Goal: Task Accomplishment & Management: Manage account settings

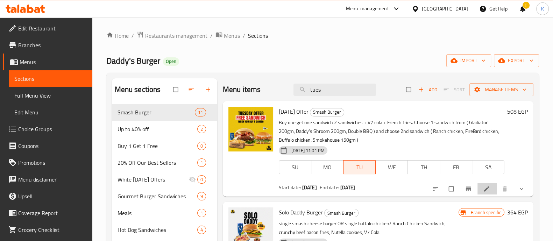
click at [478, 189] on li at bounding box center [488, 188] width 20 height 11
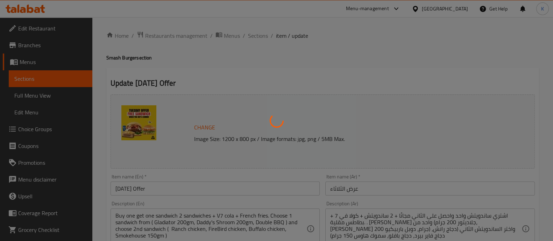
type input "اختيارك الاول من سندويتش عرض يوم الثلاثاء:"
type input "1"
type input "أختيارك من السندويتش الثاني لعرض يوم الثلاثاء:"
type input "1"
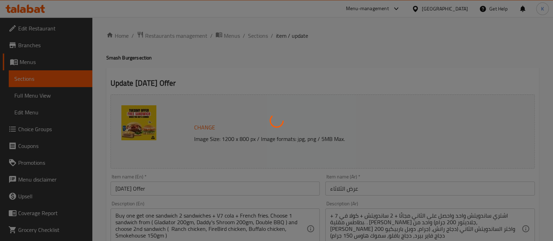
type input "1"
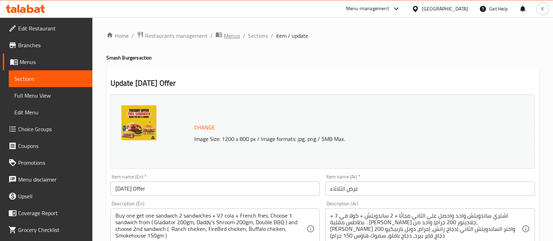
click at [231, 36] on span "Menus" at bounding box center [232, 36] width 16 height 8
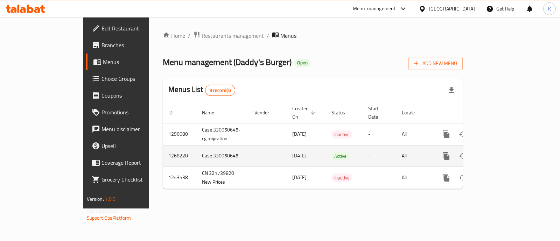
click at [501, 152] on icon "enhanced table" at bounding box center [497, 156] width 8 height 8
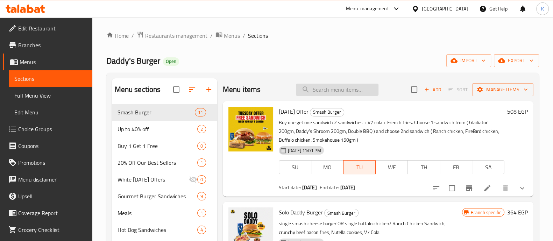
click at [359, 86] on input "search" at bounding box center [337, 90] width 83 height 12
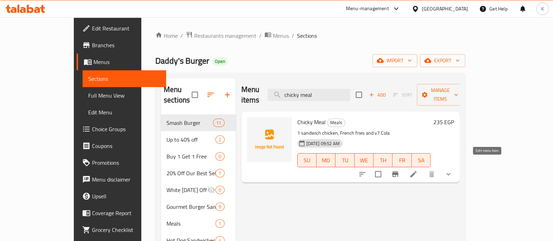
type input "chicky meal"
click at [417, 171] on icon at bounding box center [414, 174] width 6 height 6
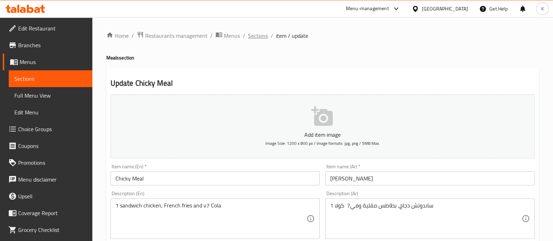
click at [259, 39] on span "Sections" at bounding box center [258, 36] width 20 height 8
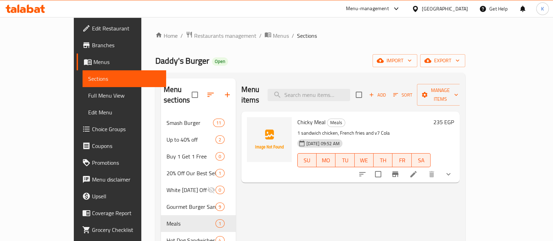
click at [453, 170] on icon "show more" at bounding box center [449, 174] width 8 height 8
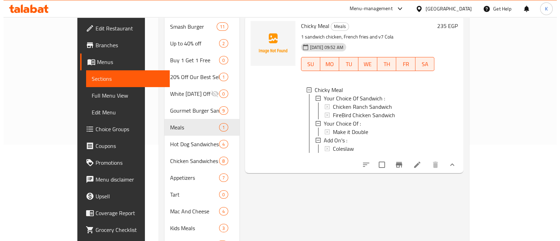
scroll to position [95, 0]
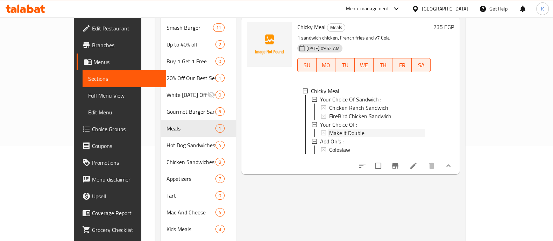
click at [426, 129] on div "Make it Double" at bounding box center [377, 133] width 96 height 8
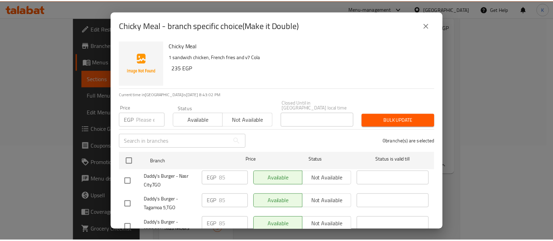
scroll to position [2, 0]
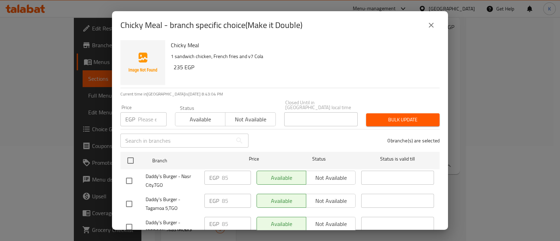
click at [138, 115] on input "number" at bounding box center [152, 119] width 29 height 14
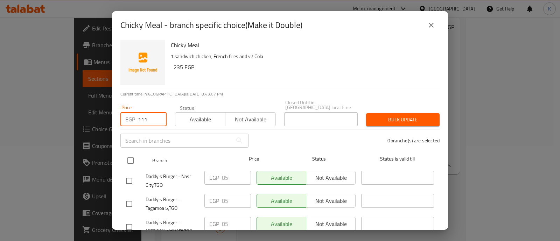
type input "111"
click at [134, 158] on input "checkbox" at bounding box center [130, 160] width 15 height 15
checkbox input "true"
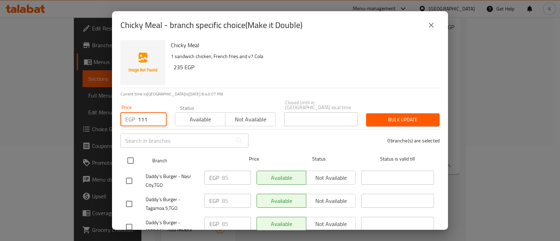
checkbox input "true"
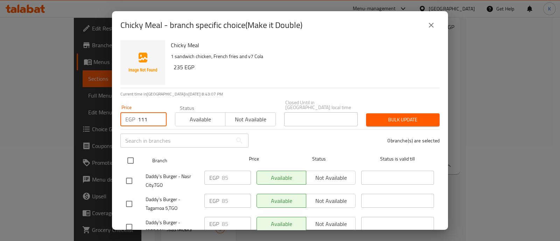
checkbox input "true"
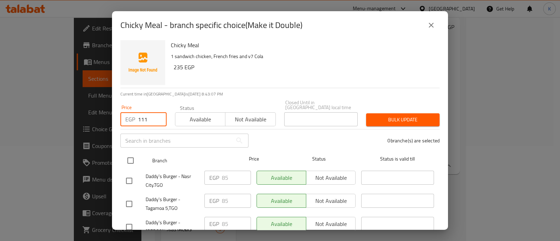
checkbox input "true"
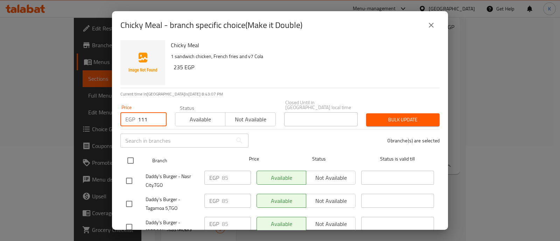
checkbox input "true"
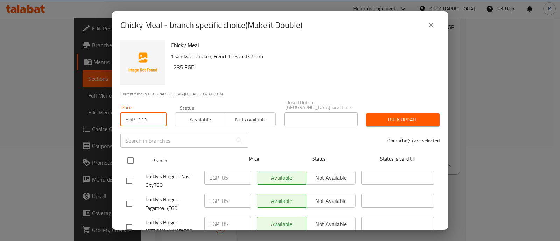
checkbox input "true"
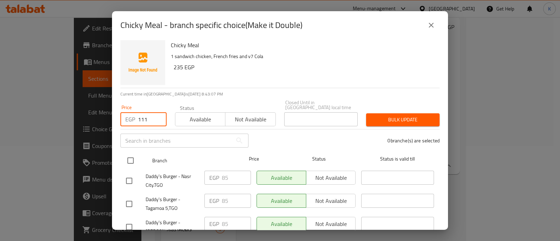
checkbox input "true"
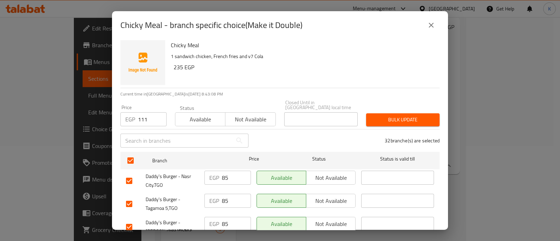
click at [394, 113] on button "Bulk update" at bounding box center [403, 119] width 74 height 13
click at [433, 25] on icon "close" at bounding box center [431, 25] width 8 height 8
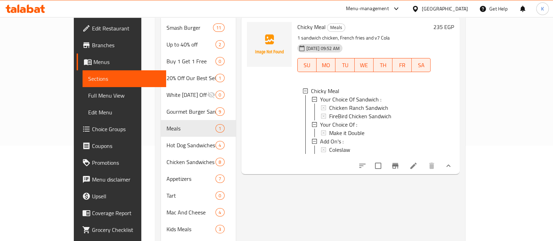
click at [417, 163] on icon at bounding box center [414, 166] width 6 height 6
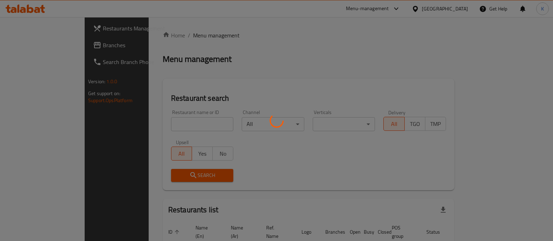
scroll to position [44, 0]
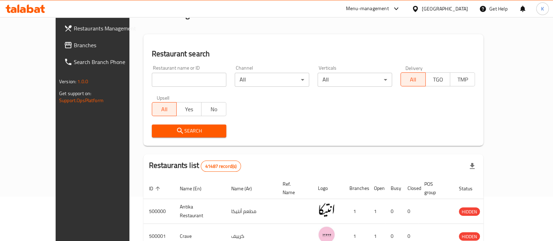
click at [196, 76] on input "search" at bounding box center [189, 80] width 75 height 14
type input "daddy's"
click at [185, 132] on span "Search" at bounding box center [189, 131] width 63 height 9
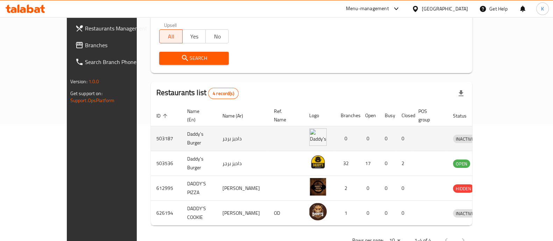
scroll to position [118, 0]
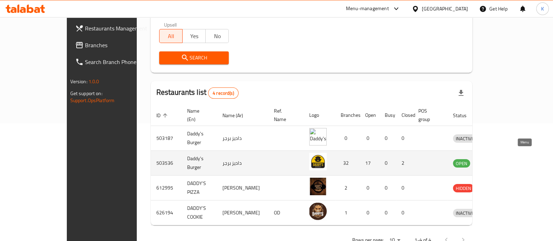
click at [499, 161] on icon "enhanced table" at bounding box center [496, 164] width 8 height 6
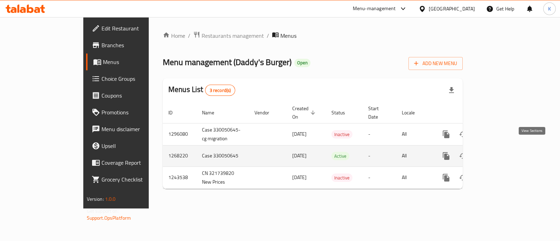
click at [501, 152] on icon "enhanced table" at bounding box center [497, 156] width 8 height 8
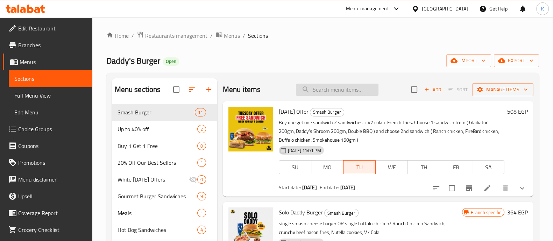
click at [336, 90] on input "search" at bounding box center [337, 90] width 83 height 12
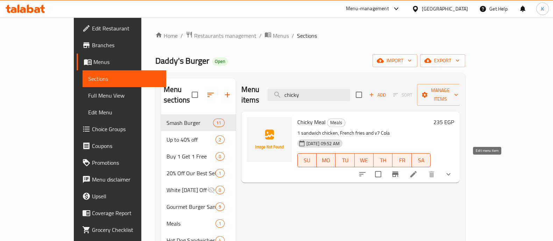
type input "chicky"
click at [418, 170] on icon at bounding box center [414, 174] width 8 height 8
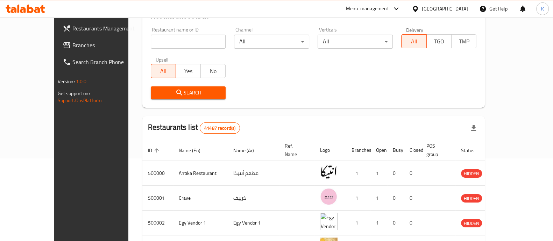
scroll to position [58, 0]
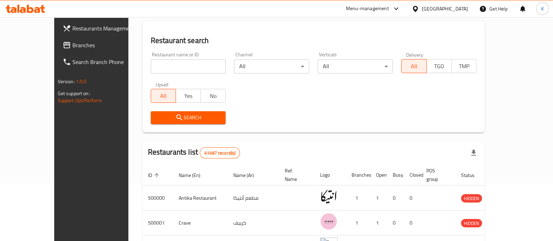
click at [151, 69] on input "search" at bounding box center [188, 67] width 75 height 14
type input "daddy's"
click at [163, 114] on span "Search" at bounding box center [188, 117] width 64 height 9
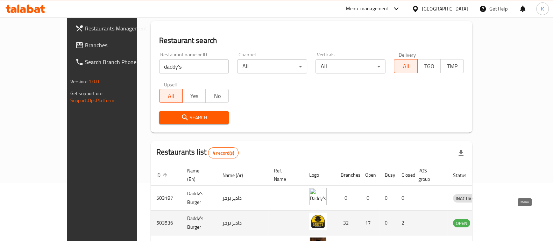
click at [500, 219] on icon "enhanced table" at bounding box center [495, 223] width 8 height 8
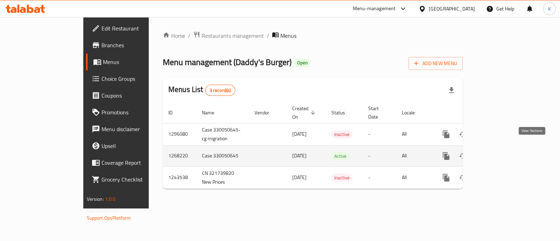
click at [505, 154] on link "enhanced table" at bounding box center [496, 156] width 17 height 17
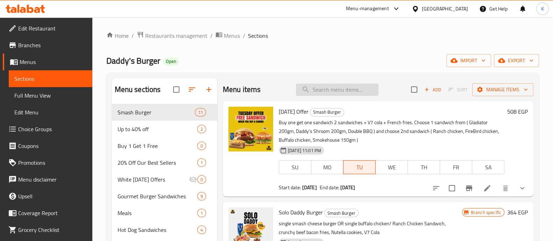
click at [350, 90] on input "search" at bounding box center [337, 90] width 83 height 12
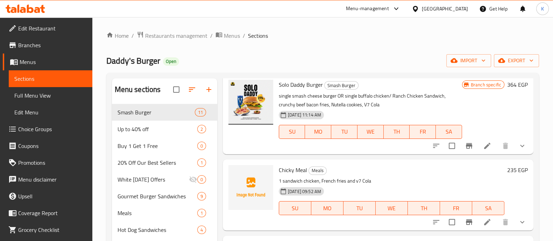
scroll to position [146, 0]
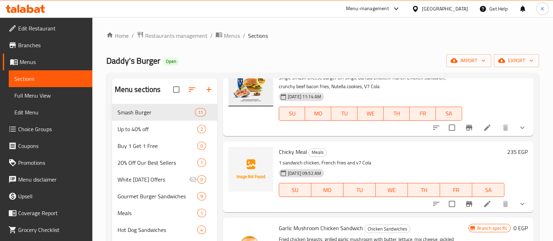
type input "[DEMOGRAPHIC_DATA]"
click at [522, 206] on button "show more" at bounding box center [522, 204] width 17 height 17
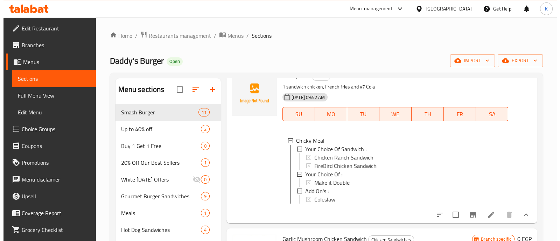
scroll to position [227, 0]
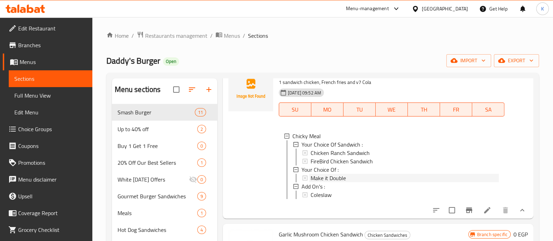
click at [306, 178] on icon at bounding box center [305, 178] width 5 height 5
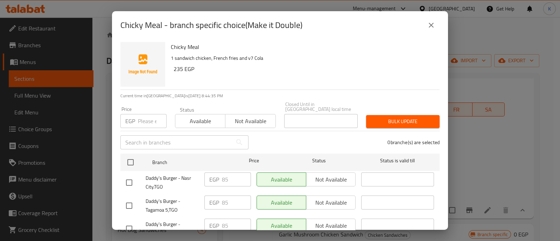
click at [152, 117] on input "number" at bounding box center [152, 121] width 29 height 14
click at [147, 114] on input "number" at bounding box center [152, 121] width 29 height 14
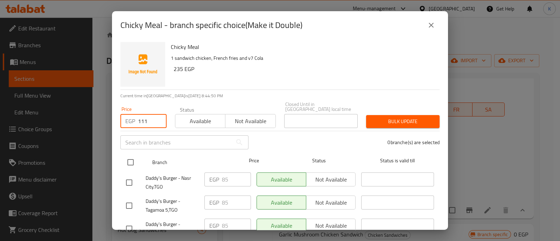
type input "111"
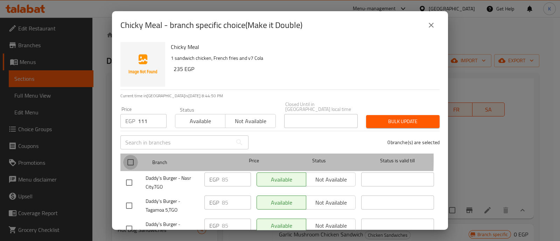
click at [134, 155] on input "checkbox" at bounding box center [130, 162] width 15 height 15
checkbox input "true"
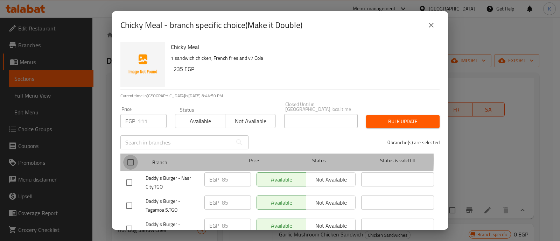
checkbox input "true"
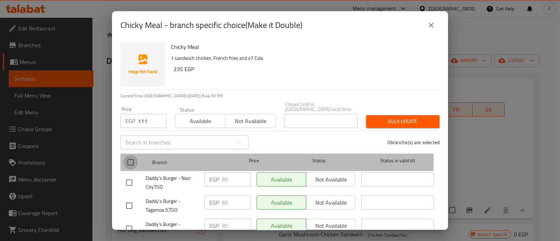
checkbox input "true"
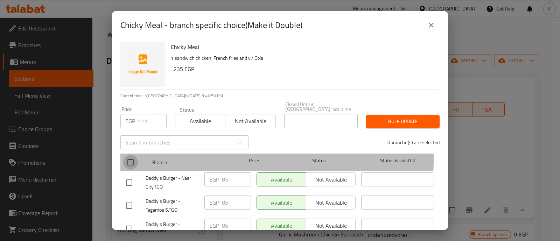
checkbox input "true"
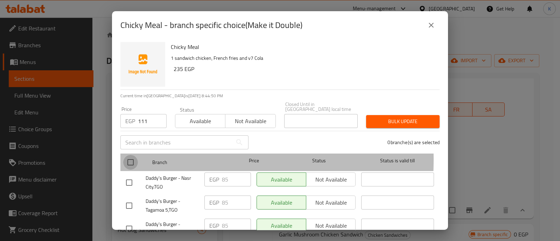
checkbox input "true"
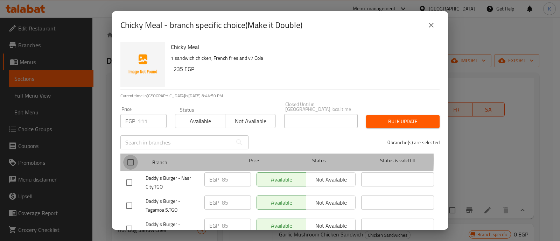
checkbox input "true"
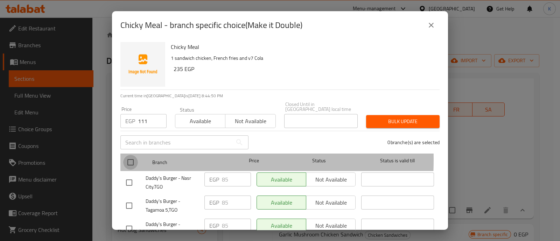
checkbox input "true"
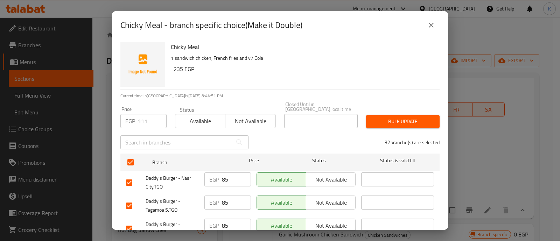
click at [410, 115] on button "Bulk update" at bounding box center [403, 121] width 74 height 13
click at [429, 26] on icon "close" at bounding box center [431, 25] width 8 height 8
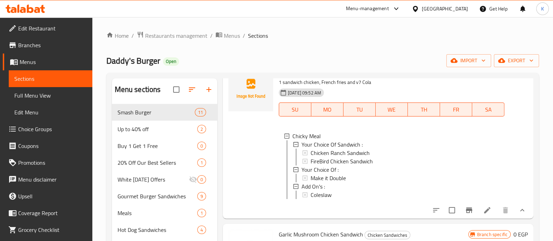
click at [307, 177] on icon at bounding box center [305, 178] width 5 height 5
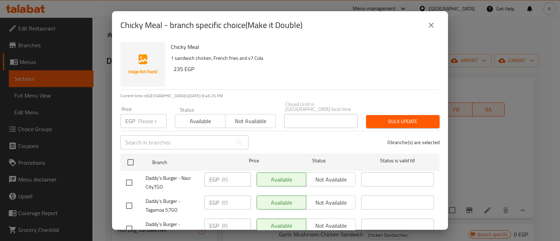
click at [319, 174] on div "Available Not available" at bounding box center [306, 180] width 99 height 14
click at [316, 174] on div "Available Not available" at bounding box center [306, 180] width 99 height 14
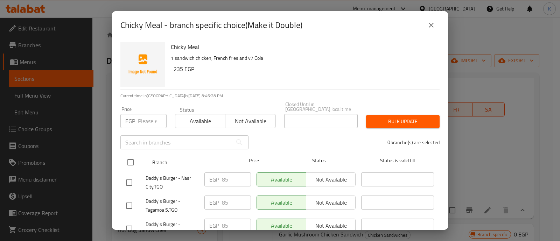
click at [133, 155] on input "checkbox" at bounding box center [130, 162] width 15 height 15
checkbox input "true"
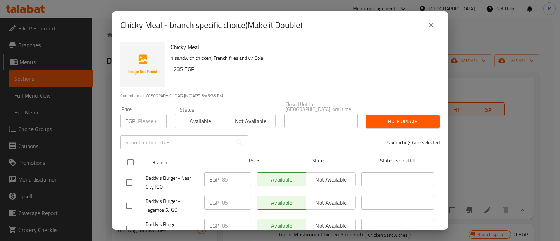
checkbox input "true"
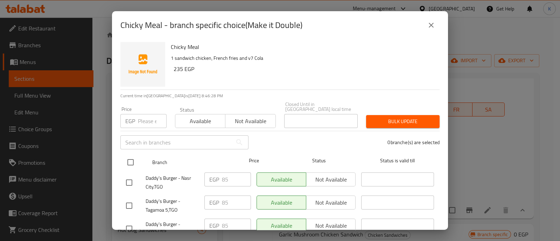
checkbox input "true"
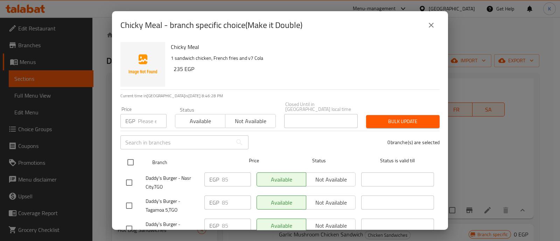
checkbox input "true"
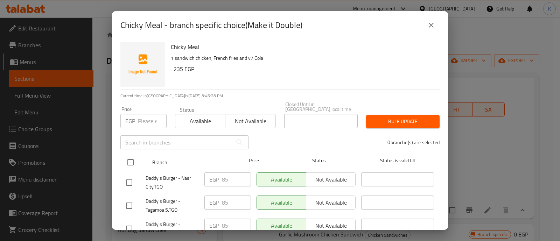
checkbox input "true"
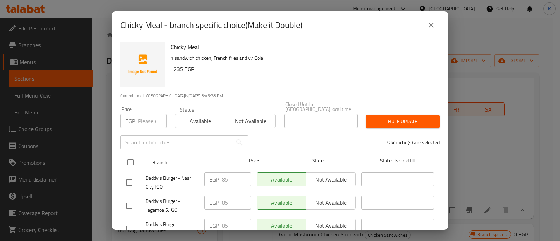
checkbox input "true"
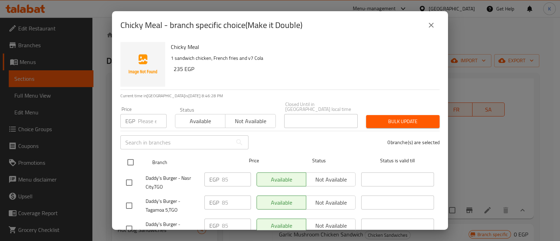
checkbox input "true"
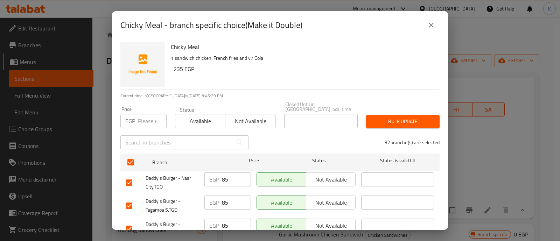
click at [322, 176] on span "Not available" at bounding box center [331, 180] width 44 height 10
click at [322, 198] on span "Not available" at bounding box center [331, 203] width 44 height 10
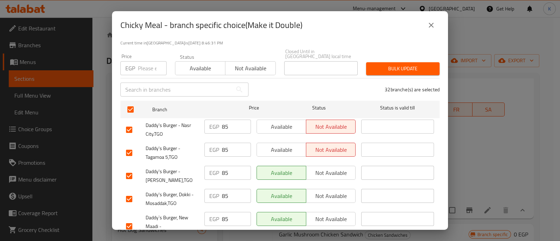
scroll to position [53, 0]
click at [324, 171] on span "Not available" at bounding box center [331, 173] width 44 height 10
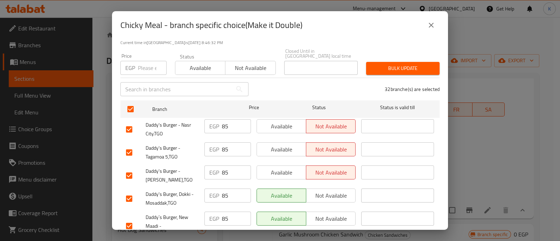
click at [326, 191] on span "Not available" at bounding box center [331, 196] width 44 height 10
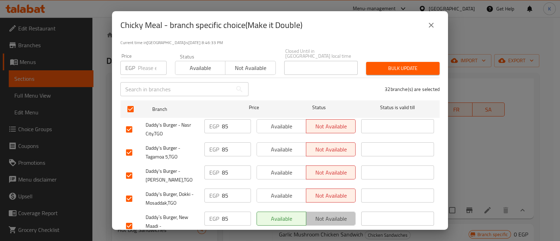
click at [326, 214] on span "Not available" at bounding box center [331, 219] width 44 height 10
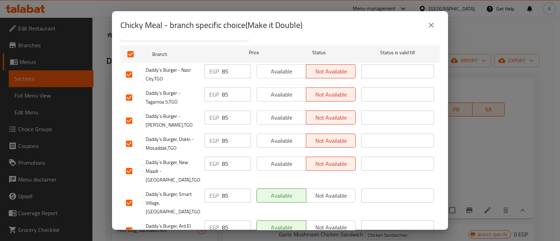
scroll to position [134, 0]
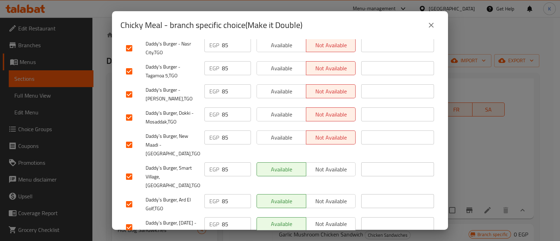
click at [329, 162] on button "Not available" at bounding box center [331, 169] width 50 height 14
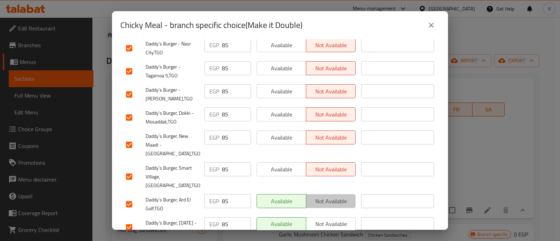
click at [331, 196] on span "Not available" at bounding box center [331, 201] width 44 height 10
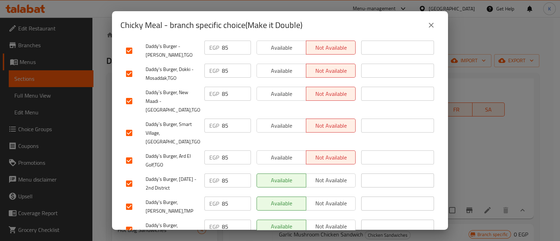
scroll to position [182, 0]
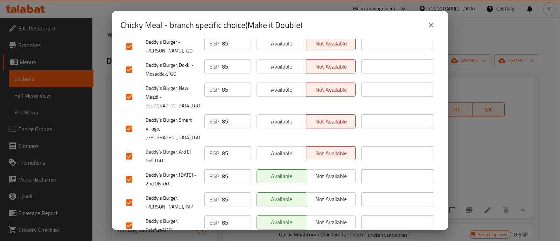
click at [330, 175] on span "Not available" at bounding box center [331, 176] width 44 height 10
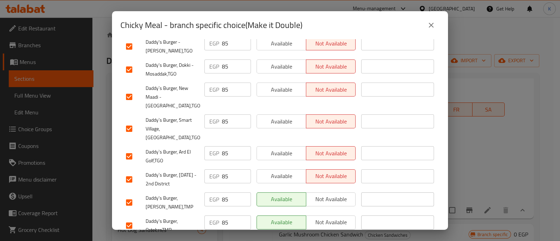
click at [330, 196] on span "Not available" at bounding box center [331, 199] width 44 height 10
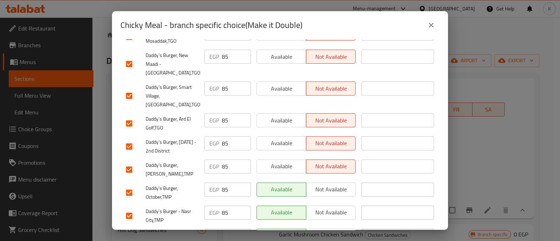
scroll to position [224, 0]
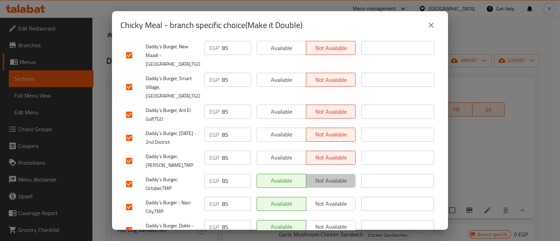
click at [330, 178] on span "Not available" at bounding box center [331, 181] width 44 height 10
click at [331, 199] on span "Not available" at bounding box center [331, 204] width 44 height 10
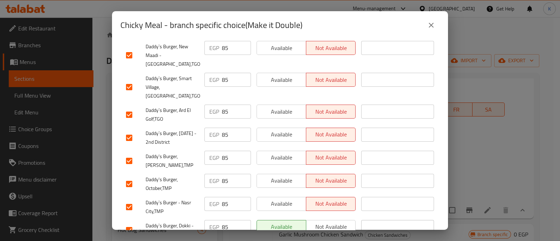
scroll to position [259, 0]
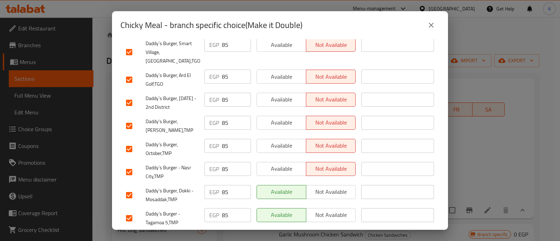
click at [330, 188] on span "Not available" at bounding box center [331, 192] width 44 height 10
click at [330, 210] on span "Not available" at bounding box center [331, 215] width 44 height 10
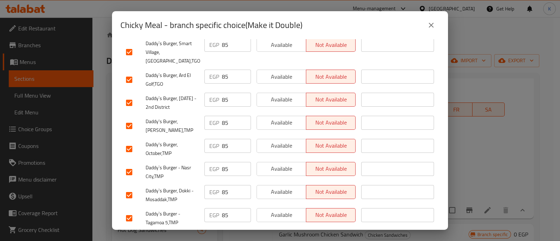
scroll to position [318, 0]
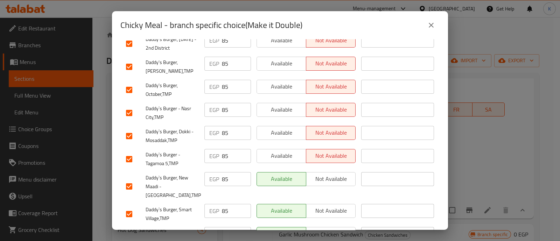
click at [330, 175] on span "Not available" at bounding box center [331, 179] width 44 height 10
click at [331, 204] on button "Not available" at bounding box center [331, 211] width 50 height 14
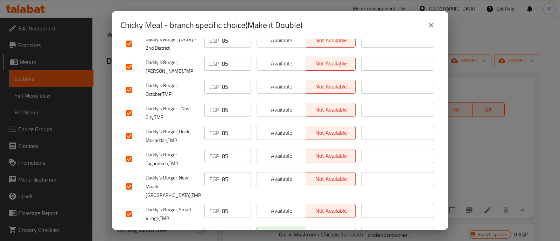
scroll to position [365, 0]
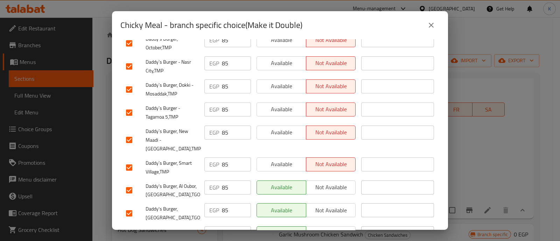
click at [331, 182] on span "Not available" at bounding box center [331, 187] width 44 height 10
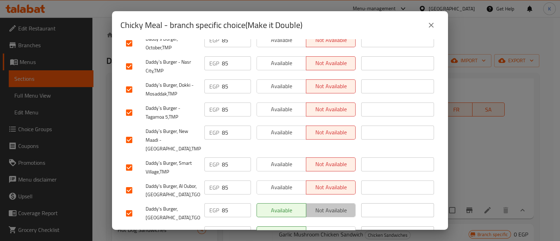
click at [331, 203] on button "Not available" at bounding box center [331, 210] width 50 height 14
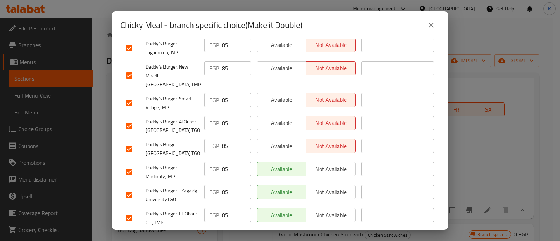
scroll to position [430, 0]
click at [330, 164] on span "Not available" at bounding box center [331, 169] width 44 height 10
click at [329, 185] on button "Not available" at bounding box center [331, 192] width 50 height 14
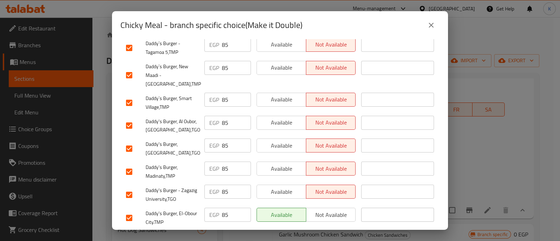
click at [331, 210] on span "Not available" at bounding box center [331, 215] width 44 height 10
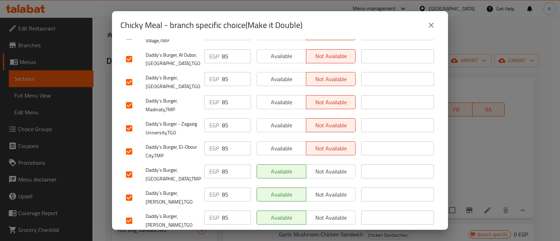
scroll to position [497, 0]
click at [333, 167] on span "Not available" at bounding box center [331, 171] width 44 height 10
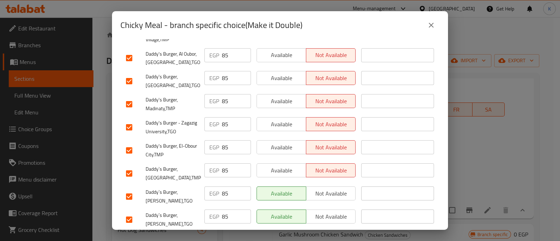
click at [333, 187] on button "Not available" at bounding box center [331, 194] width 50 height 14
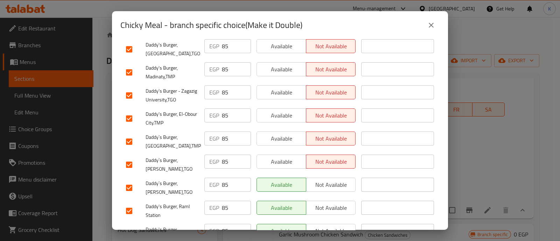
scroll to position [536, 0]
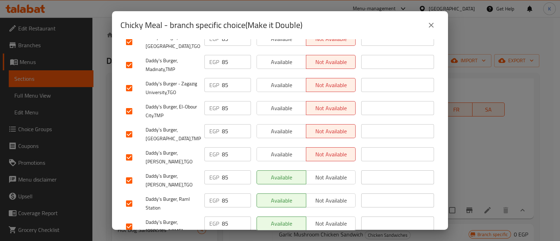
click at [332, 173] on span "Not available" at bounding box center [331, 178] width 44 height 10
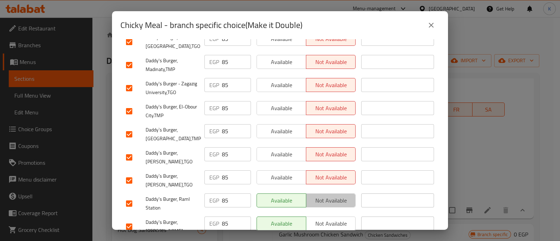
click at [333, 196] on span "Not available" at bounding box center [331, 201] width 44 height 10
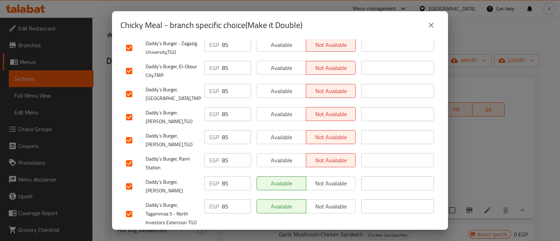
scroll to position [577, 0]
click at [333, 181] on span "Not available" at bounding box center [331, 183] width 44 height 10
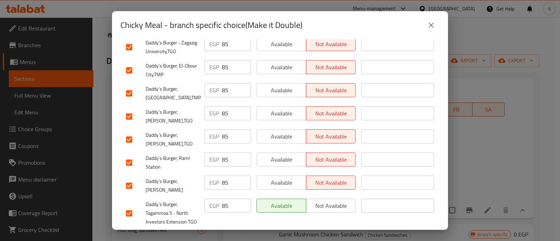
click at [333, 201] on span "Not available" at bounding box center [331, 206] width 44 height 10
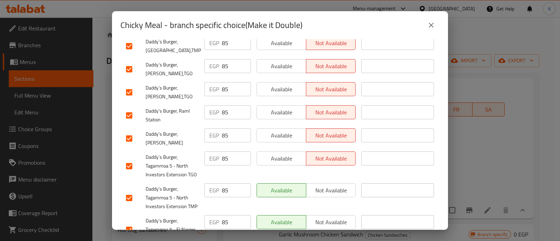
scroll to position [632, 0]
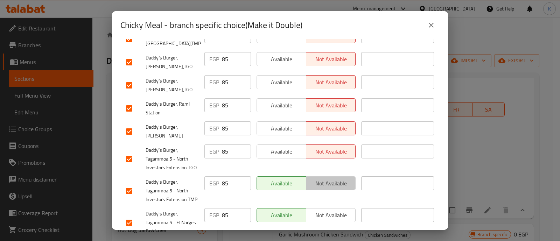
click at [331, 179] on span "Not available" at bounding box center [331, 184] width 44 height 10
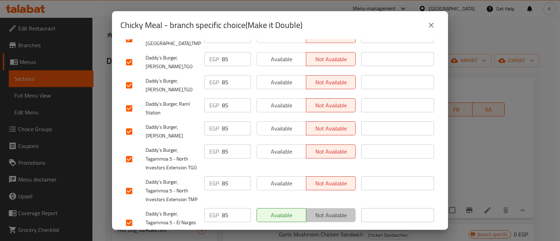
click at [332, 210] on span "Not available" at bounding box center [331, 215] width 44 height 10
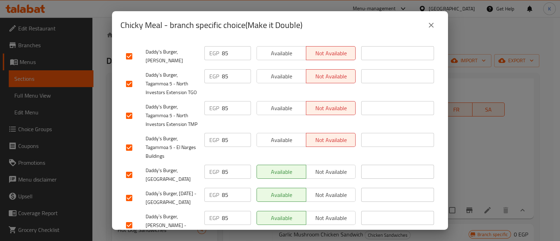
scroll to position [708, 0]
click at [330, 166] on span "Not available" at bounding box center [331, 171] width 44 height 10
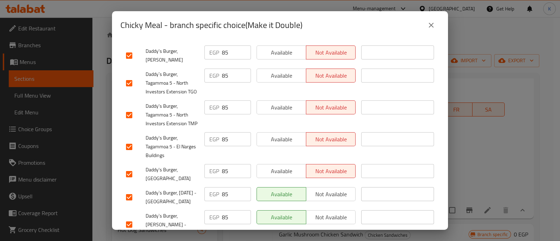
click at [330, 187] on button "Not available" at bounding box center [331, 194] width 50 height 14
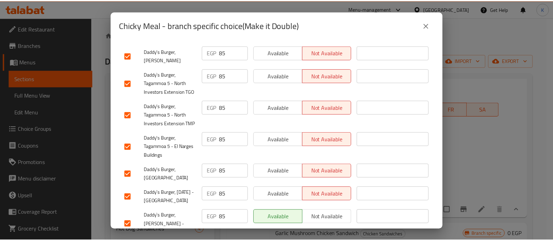
scroll to position [754, 0]
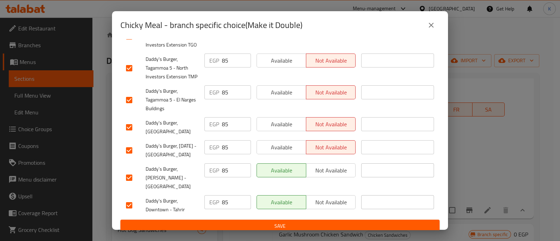
click at [329, 166] on span "Not available" at bounding box center [331, 171] width 44 height 10
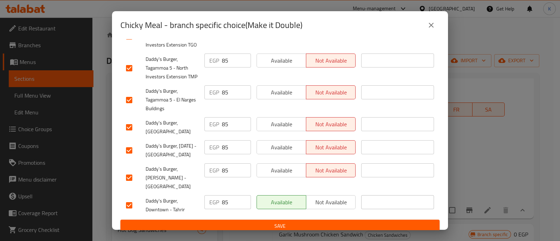
click at [325, 197] on span "Not available" at bounding box center [331, 202] width 44 height 10
click at [335, 222] on span "Save" at bounding box center [280, 226] width 308 height 9
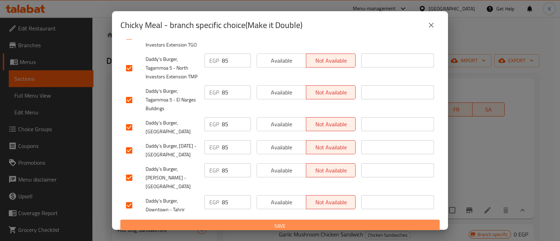
click at [335, 222] on span "Save" at bounding box center [280, 226] width 308 height 9
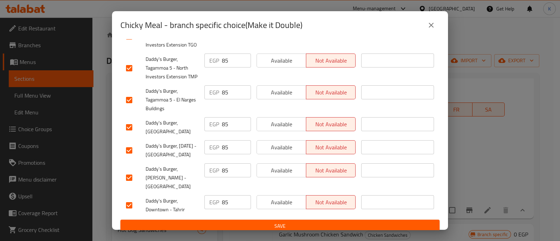
click at [433, 21] on icon "close" at bounding box center [431, 25] width 8 height 8
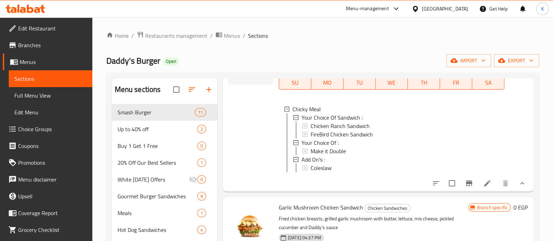
scroll to position [254, 0]
click at [389, 6] on div "Menu-management" at bounding box center [367, 9] width 43 height 8
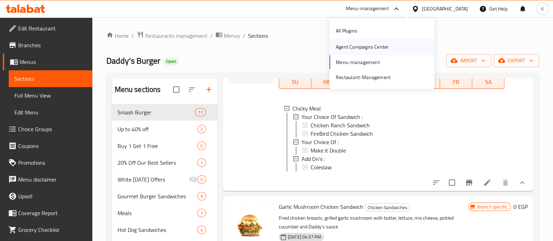
click at [401, 44] on div "Agent Campaigns Center" at bounding box center [382, 47] width 105 height 16
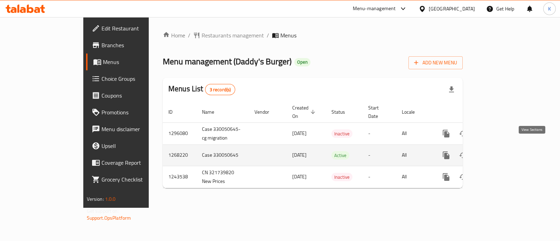
click at [505, 151] on link "enhanced table" at bounding box center [496, 155] width 17 height 17
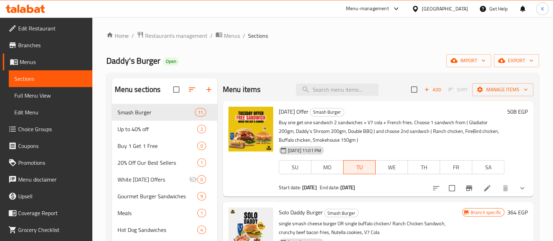
scroll to position [9, 0]
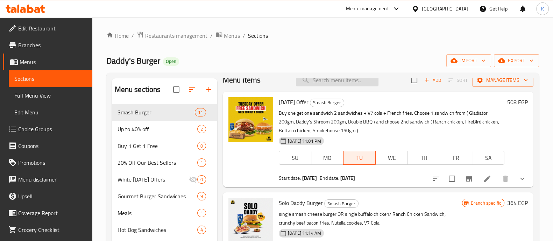
click at [338, 85] on input "search" at bounding box center [337, 80] width 83 height 12
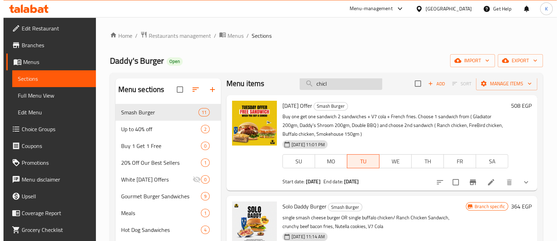
scroll to position [0, 0]
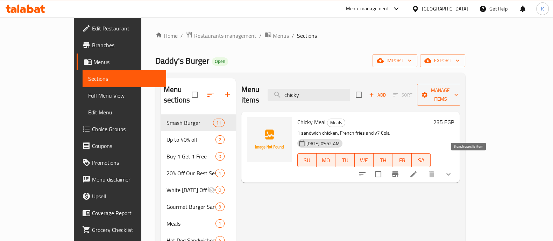
type input "chicky"
click at [400, 170] on icon "Branch-specific-item" at bounding box center [395, 174] width 8 height 8
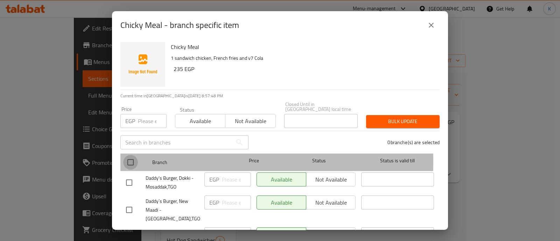
click at [133, 156] on input "checkbox" at bounding box center [130, 162] width 15 height 15
checkbox input "true"
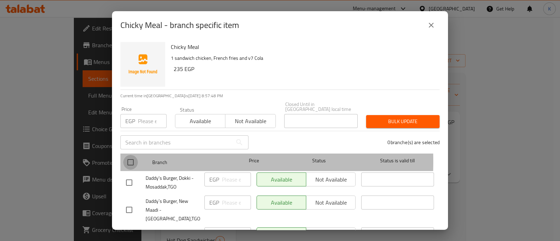
checkbox input "true"
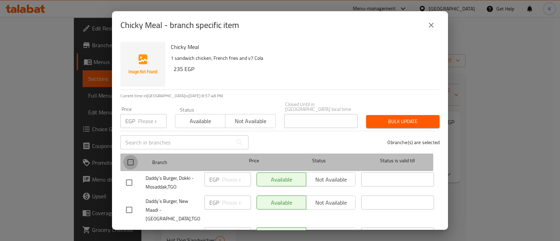
checkbox input "true"
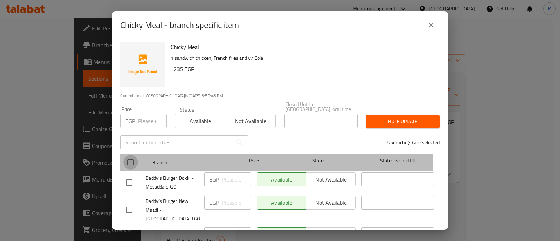
checkbox input "true"
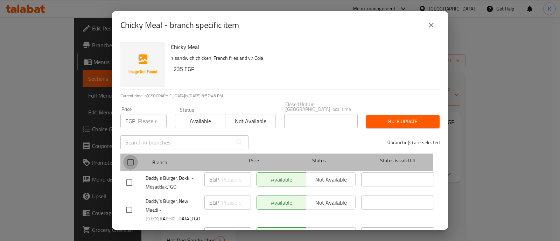
checkbox input "true"
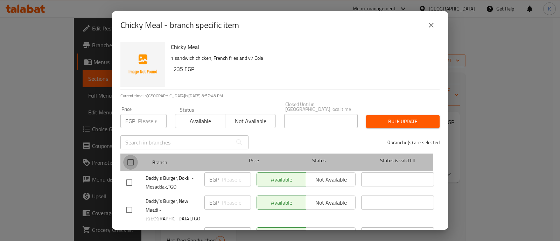
checkbox input "true"
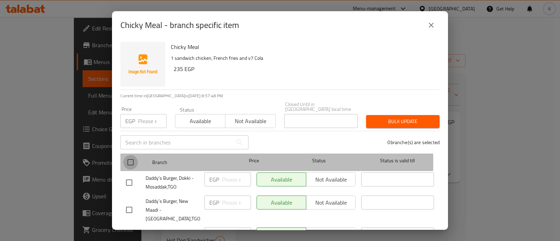
checkbox input "true"
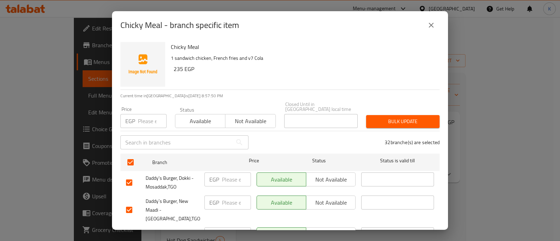
click at [319, 175] on span "Not available" at bounding box center [331, 180] width 44 height 10
click at [255, 118] on span "Not available" at bounding box center [250, 121] width 44 height 10
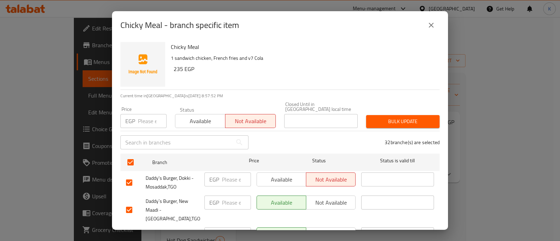
click at [420, 119] on span "Bulk update" at bounding box center [403, 121] width 62 height 9
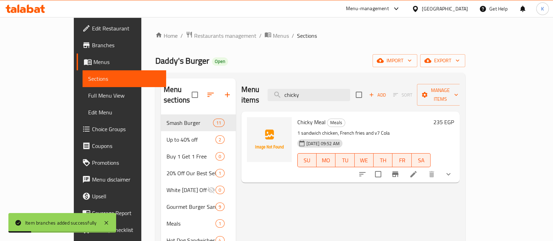
click at [399, 172] on icon "Branch-specific-item" at bounding box center [395, 175] width 6 height 6
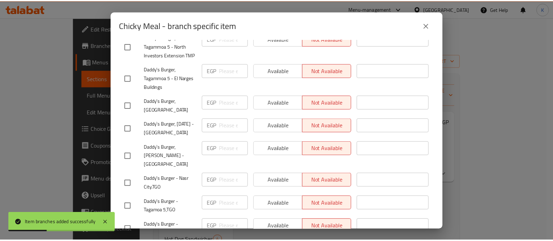
scroll to position [749, 0]
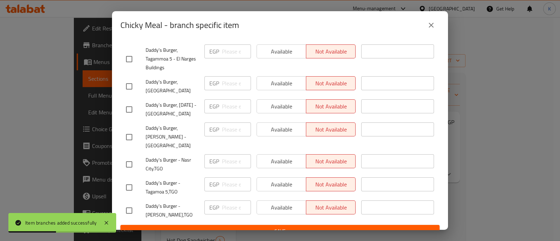
click at [432, 24] on icon "close" at bounding box center [431, 25] width 5 height 5
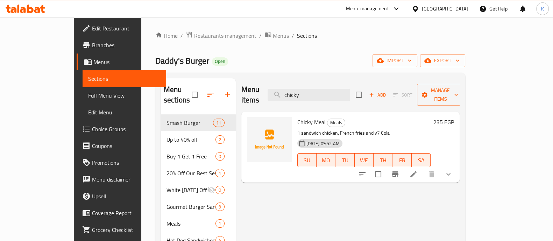
click at [389, 13] on div "Menu-management" at bounding box center [367, 9] width 43 height 8
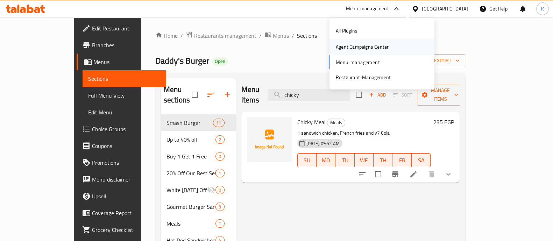
click at [388, 50] on div "Agent Campaigns Center" at bounding box center [362, 47] width 64 height 16
